Goal: Information Seeking & Learning: Learn about a topic

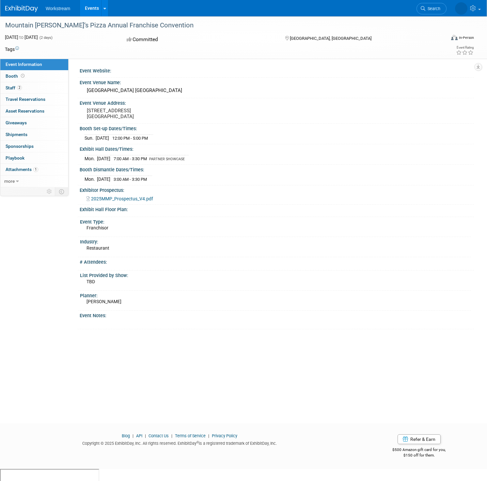
click at [26, 9] on img at bounding box center [21, 9] width 33 height 7
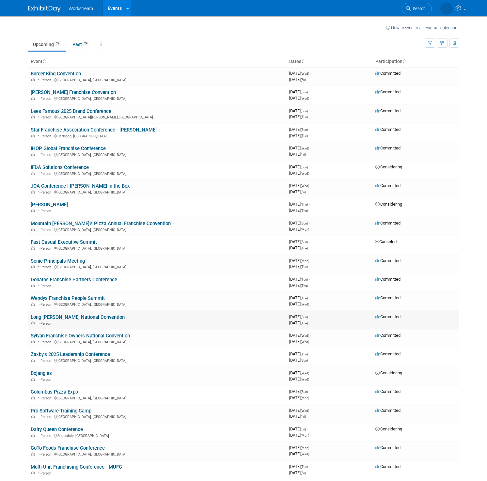
click at [93, 317] on link "Long [PERSON_NAME] National Convention" at bounding box center [78, 317] width 94 height 6
click at [87, 280] on link "Donatos Franchise Partners Conference" at bounding box center [74, 280] width 87 height 6
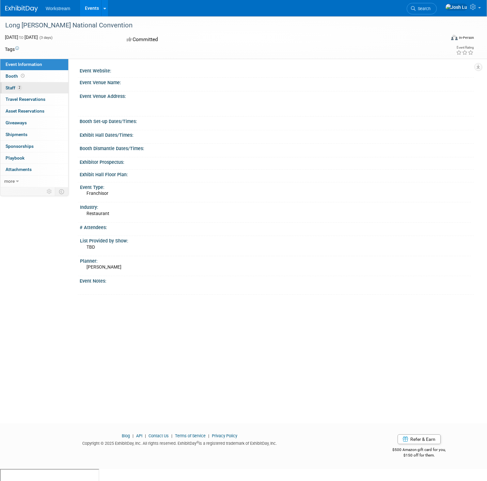
click at [29, 85] on link "2 Staff 2" at bounding box center [34, 87] width 68 height 11
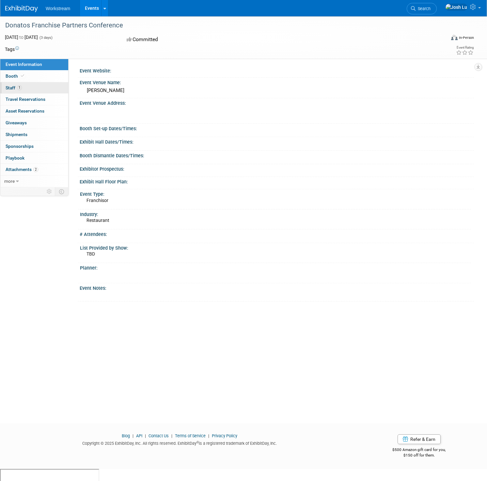
click at [36, 89] on link "1 Staff 1" at bounding box center [34, 87] width 68 height 11
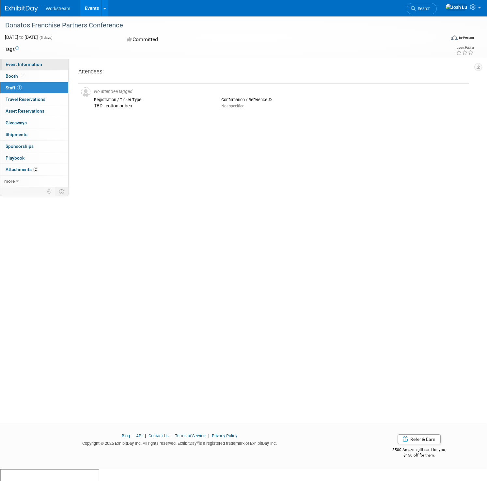
click at [27, 67] on span "Event Information" at bounding box center [24, 64] width 37 height 5
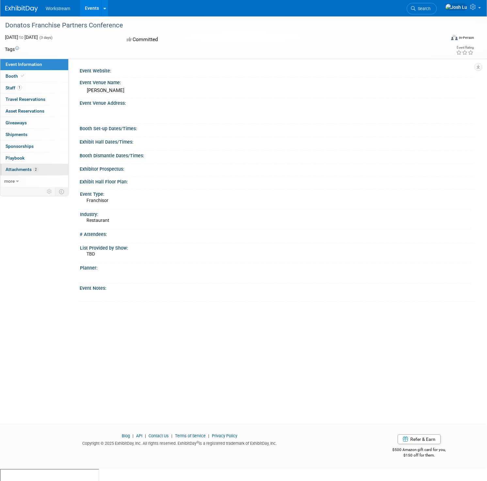
click at [45, 168] on link "2 Attachments 2" at bounding box center [34, 169] width 68 height 11
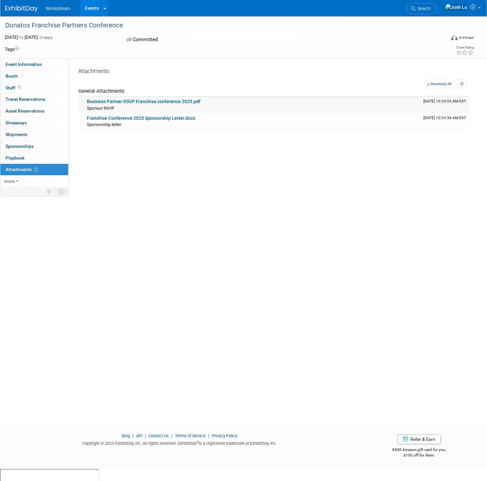
click at [148, 103] on link "Business Partner RSVP Franchise conference 2025.pdf" at bounding box center [144, 101] width 114 height 5
click at [139, 119] on link "Franchise Conference 2025 Sponsorship Letter.docx" at bounding box center [141, 118] width 108 height 5
click at [28, 13] on div "Workstream Events Recently Viewed Events: Donatos Franchise Partners Conference…" at bounding box center [239, 8] width 468 height 16
click at [28, 10] on img at bounding box center [21, 9] width 33 height 7
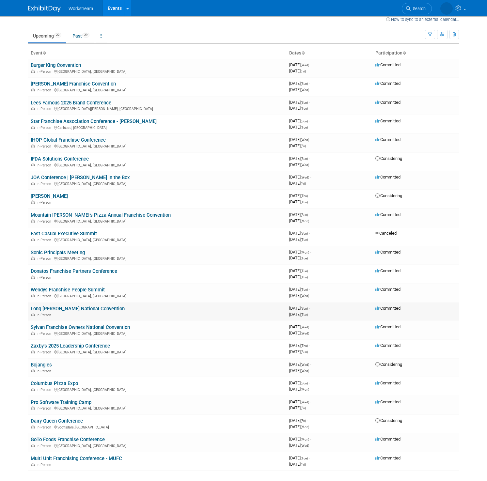
scroll to position [12, 0]
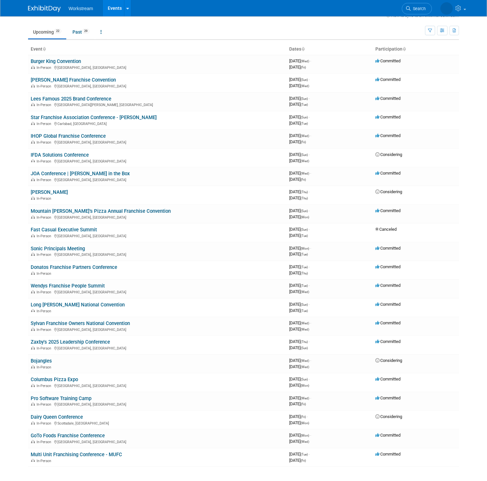
click at [72, 306] on link "Long [PERSON_NAME] National Convention" at bounding box center [78, 305] width 94 height 6
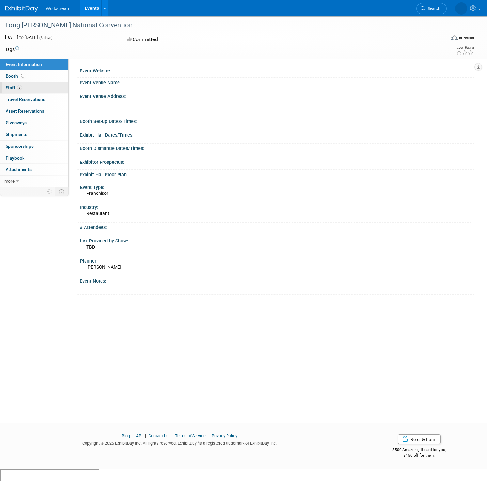
click at [33, 88] on link "2 Staff 2" at bounding box center [34, 87] width 68 height 11
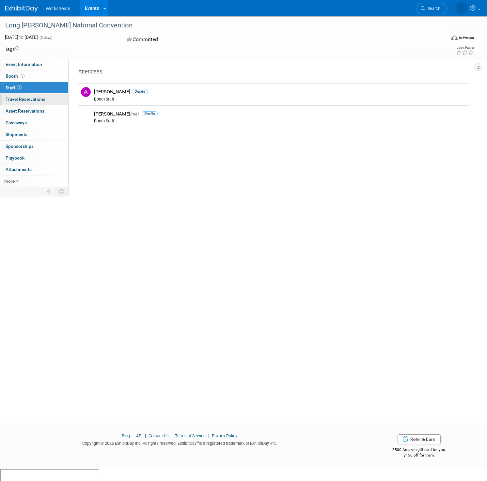
click at [40, 100] on span "Travel Reservations 0" at bounding box center [26, 99] width 40 height 5
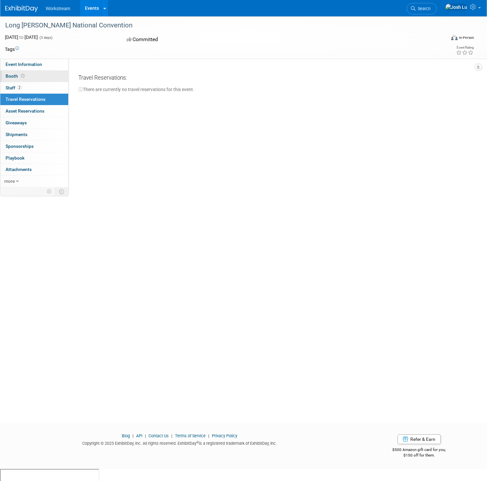
click at [36, 73] on link "Booth" at bounding box center [34, 76] width 68 height 11
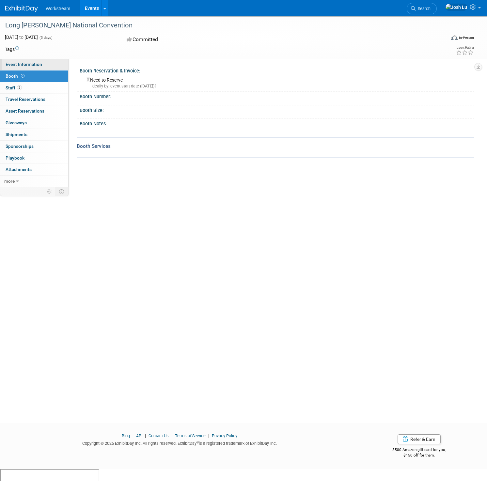
click at [40, 67] on span "Event Information" at bounding box center [24, 64] width 37 height 5
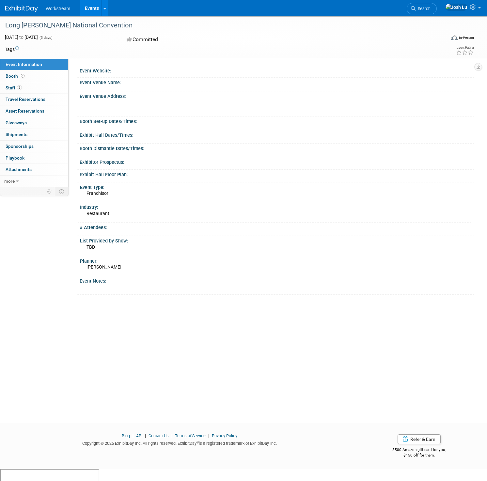
click at [24, 11] on img at bounding box center [21, 9] width 33 height 7
